Goal: Transaction & Acquisition: Purchase product/service

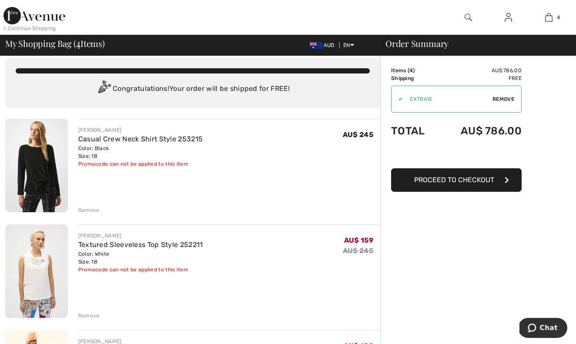
scroll to position [8, 0]
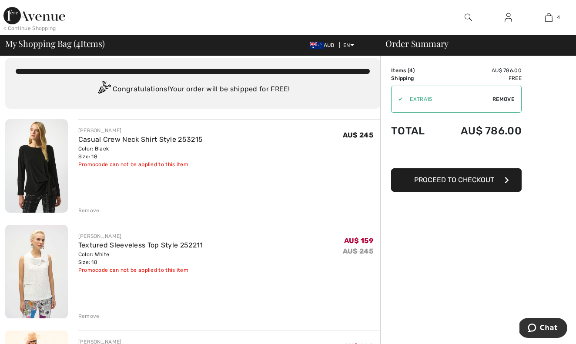
click at [500, 102] on span "Remove" at bounding box center [504, 99] width 22 height 8
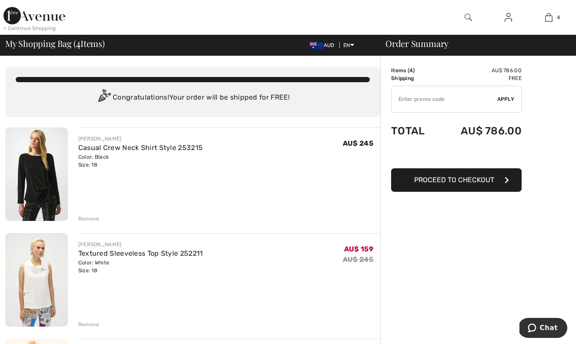
scroll to position [0, 0]
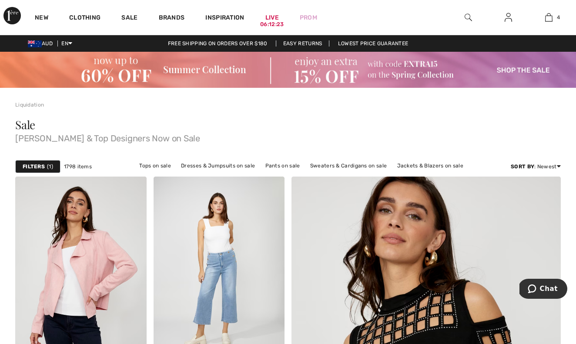
click at [506, 70] on img at bounding box center [288, 70] width 576 height 36
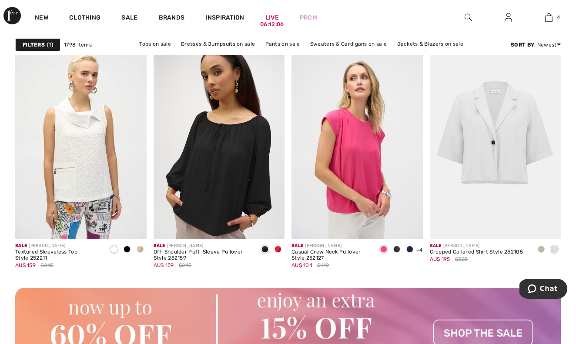
scroll to position [1701, 0]
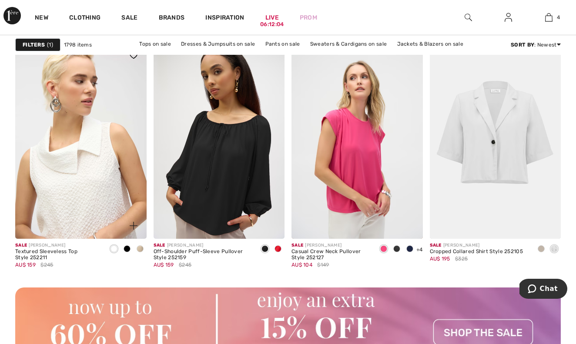
click at [49, 224] on img at bounding box center [80, 140] width 131 height 197
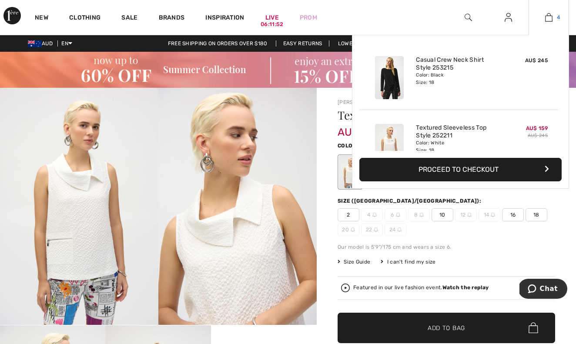
click at [550, 20] on img at bounding box center [549, 17] width 7 height 10
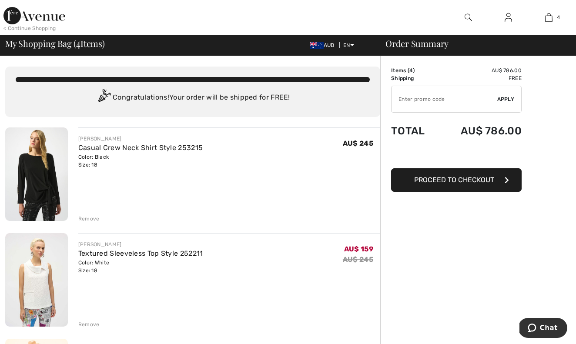
click at [420, 98] on input "TEXT" at bounding box center [445, 99] width 106 height 26
type input "EXTRA15"
click at [509, 100] on span "Apply" at bounding box center [506, 99] width 17 height 8
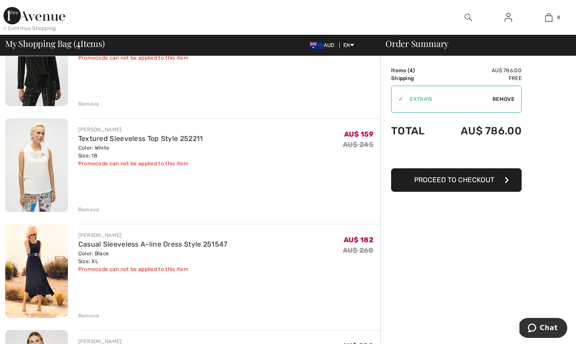
scroll to position [125, 0]
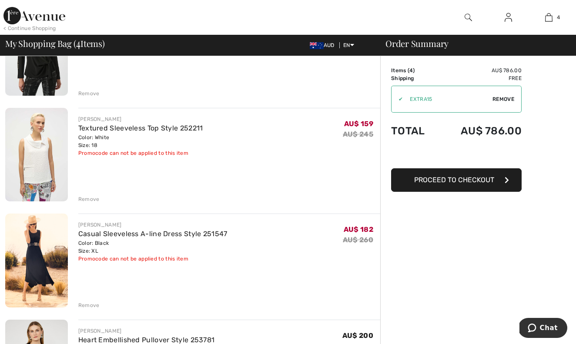
click at [39, 262] on img at bounding box center [36, 261] width 63 height 94
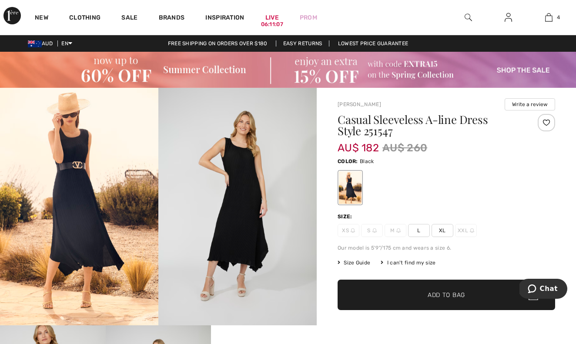
click at [351, 263] on span "Size Guide" at bounding box center [354, 263] width 33 height 8
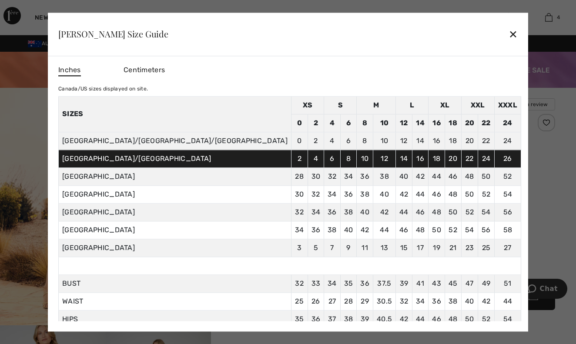
click at [509, 30] on div "✕" at bounding box center [513, 34] width 9 height 18
